Goal: Task Accomplishment & Management: Manage account settings

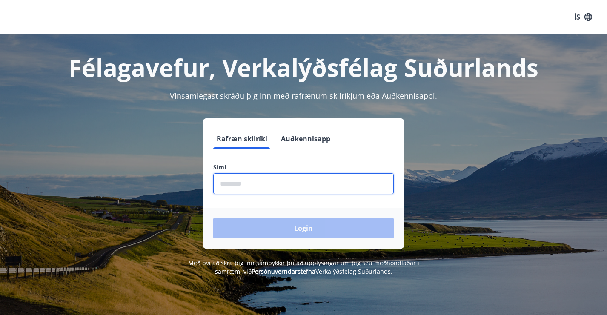
click at [269, 183] on input "phone" at bounding box center [303, 183] width 181 height 21
click at [308, 138] on button "Auðkennisapp" at bounding box center [306, 139] width 56 height 20
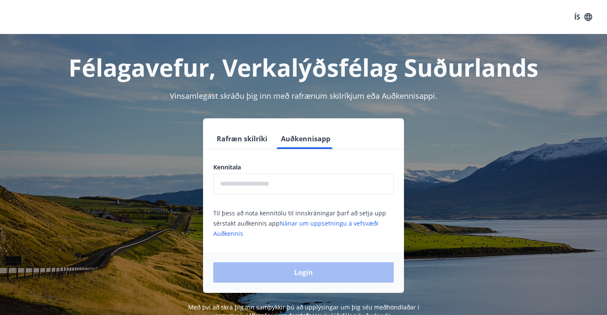
click at [280, 190] on input "text" at bounding box center [303, 183] width 181 height 21
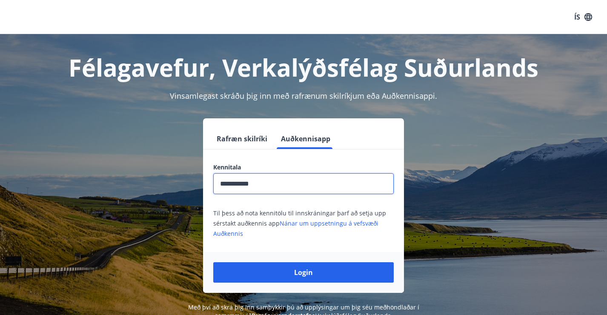
type input "**********"
click at [213, 262] on button "Login" at bounding box center [303, 272] width 181 height 20
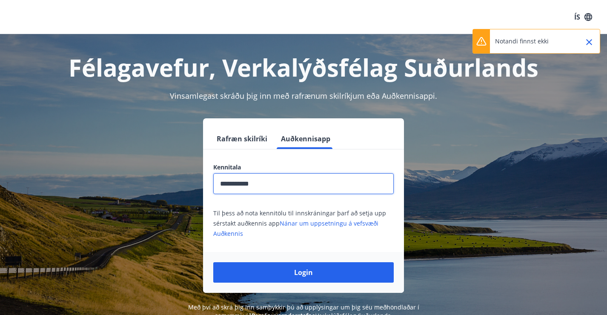
click at [587, 14] on icon "button" at bounding box center [589, 17] width 8 height 8
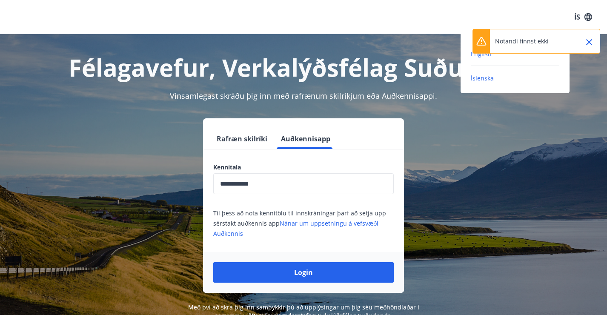
click at [473, 55] on span "English" at bounding box center [481, 54] width 21 height 8
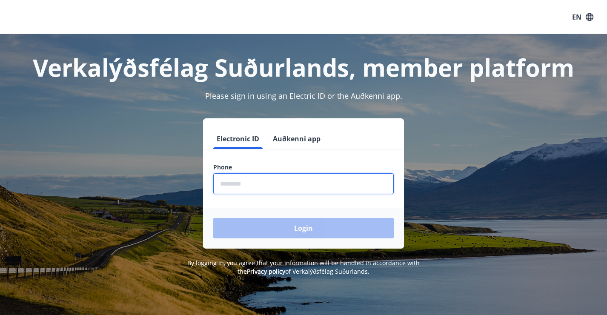
click at [272, 179] on input "phone" at bounding box center [303, 183] width 181 height 21
type input "*"
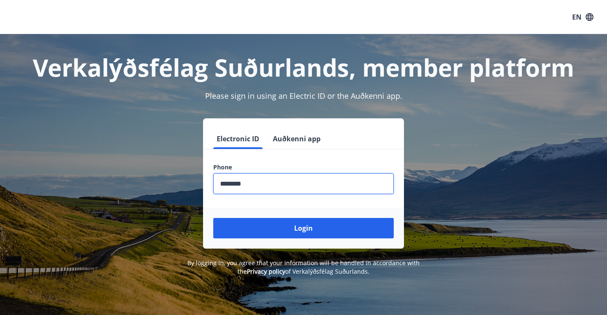
type input "********"
click at [213, 218] on button "Login" at bounding box center [303, 228] width 181 height 20
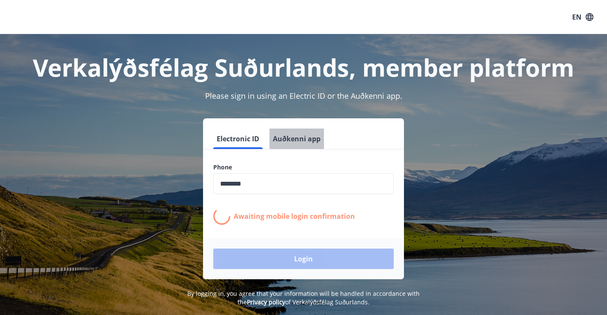
click at [300, 141] on button "Auðkenni app" at bounding box center [297, 139] width 55 height 20
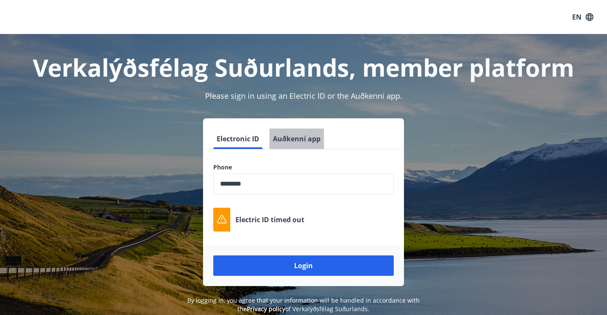
click at [294, 129] on button "Auðkenni app" at bounding box center [297, 139] width 55 height 20
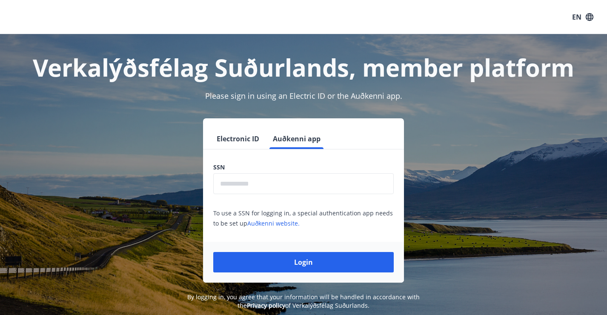
click at [265, 187] on input "text" at bounding box center [303, 183] width 181 height 21
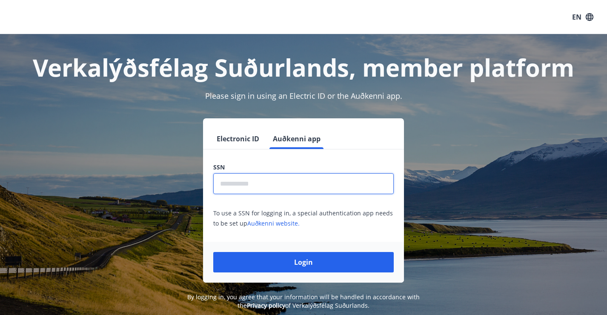
type input "**********"
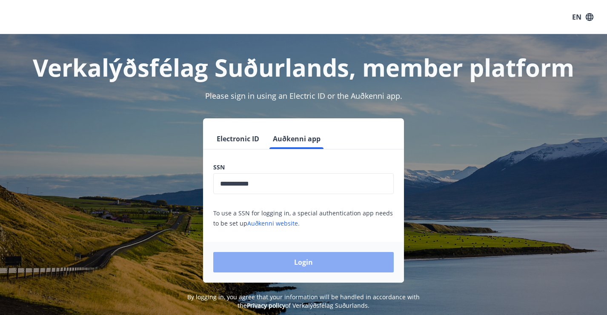
click at [279, 263] on button "Login" at bounding box center [303, 262] width 181 height 20
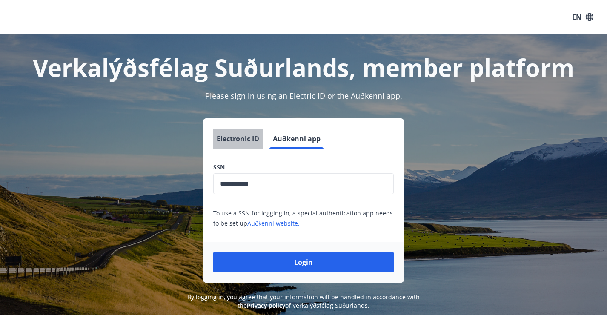
click at [251, 138] on button "Electronic ID" at bounding box center [237, 139] width 49 height 20
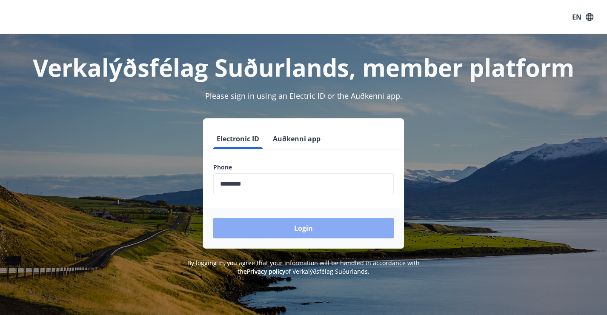
click at [261, 223] on button "Login" at bounding box center [303, 228] width 181 height 20
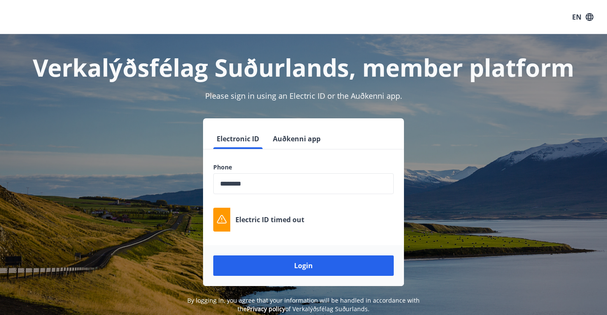
click at [261, 223] on p "Electric ID timed out" at bounding box center [270, 219] width 69 height 9
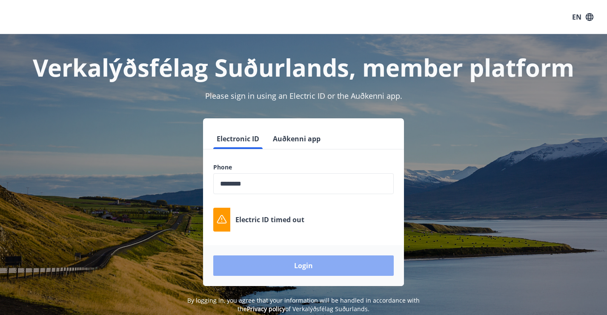
click at [278, 264] on button "Login" at bounding box center [303, 266] width 181 height 20
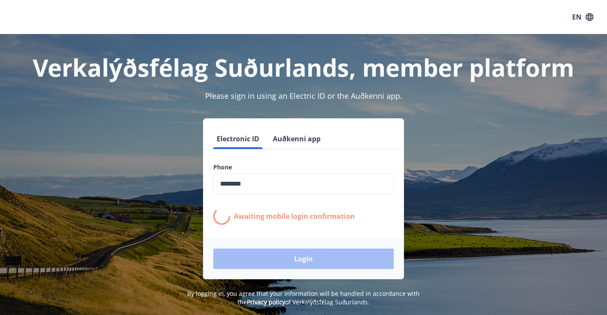
click at [291, 142] on button "Auðkenni app" at bounding box center [297, 139] width 55 height 20
click at [296, 142] on button "Auðkenni app" at bounding box center [297, 139] width 55 height 20
